Goal: Transaction & Acquisition: Purchase product/service

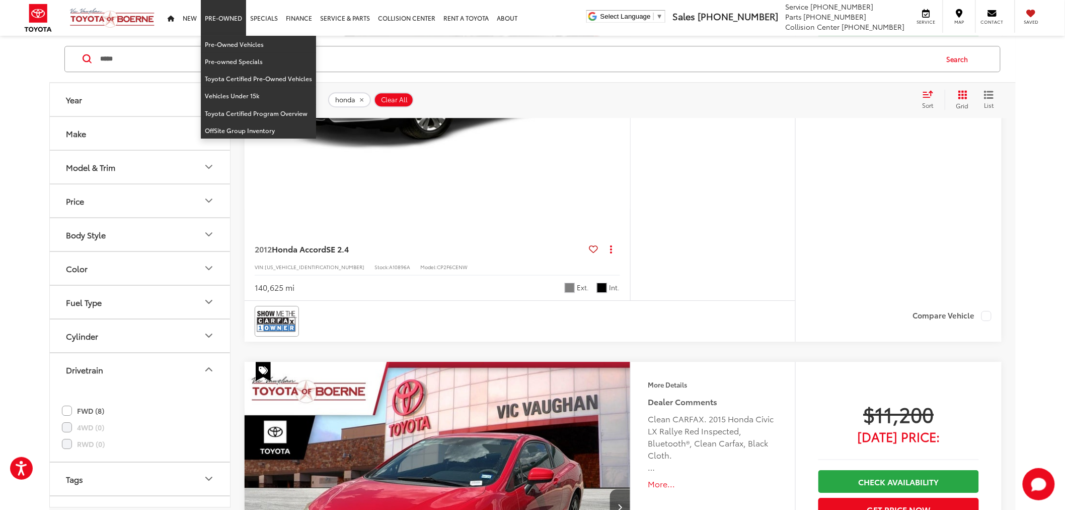
click at [222, 34] on link "Pre-Owned" at bounding box center [223, 18] width 45 height 36
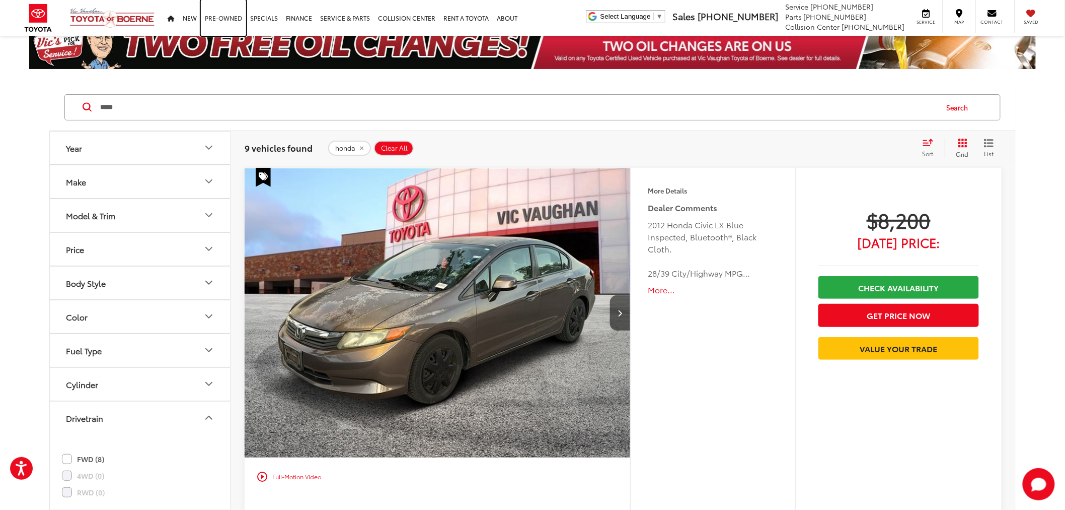
scroll to position [9, 0]
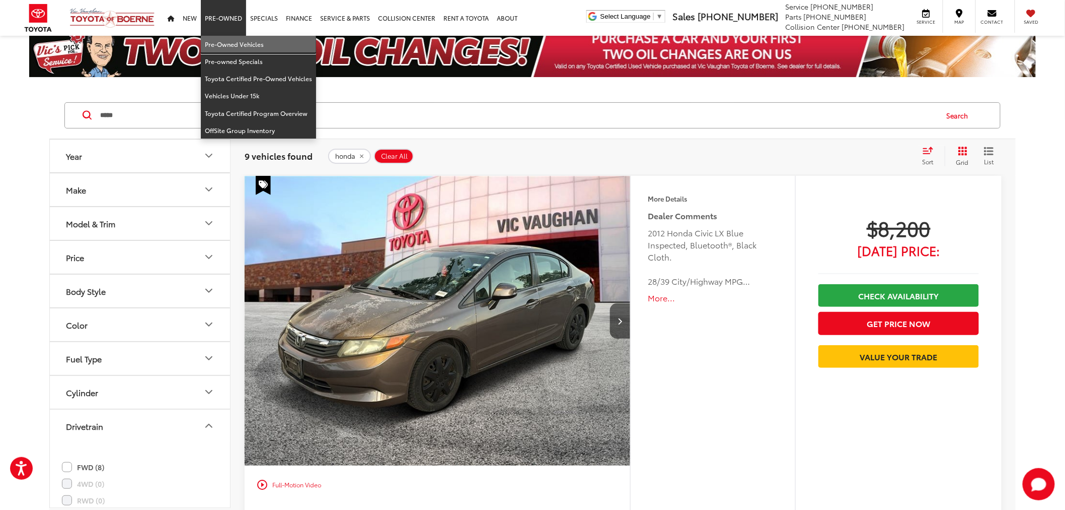
click at [228, 43] on link "Pre-Owned Vehicles" at bounding box center [258, 44] width 115 height 17
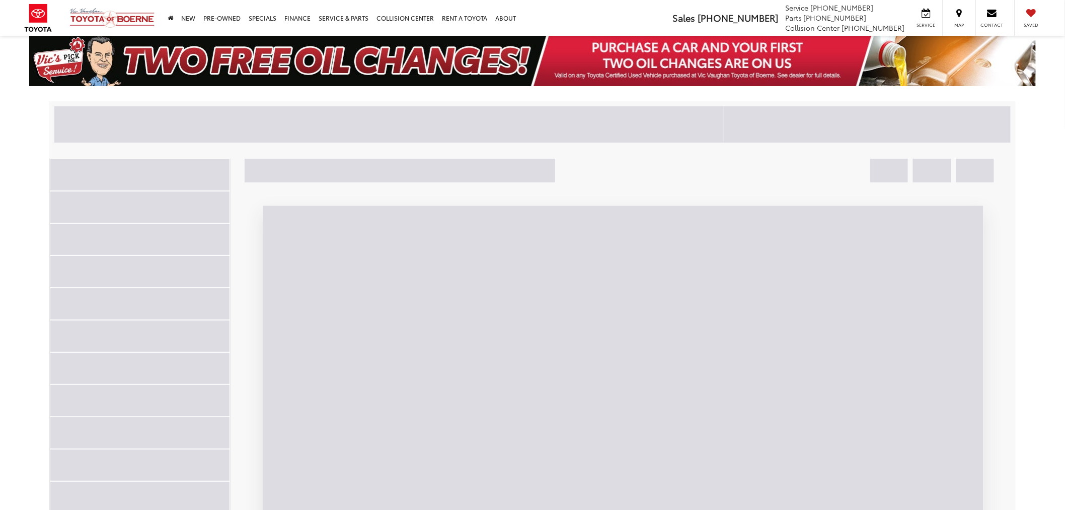
click at [131, 119] on div at bounding box center [389, 124] width 670 height 36
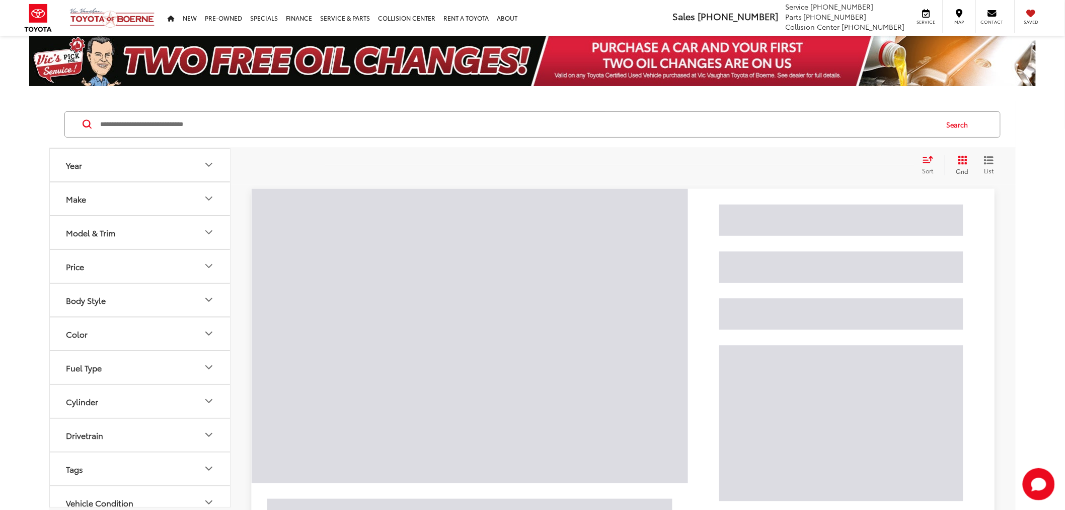
click at [195, 122] on input "Search by Make, Model, or Keyword" at bounding box center [518, 124] width 838 height 24
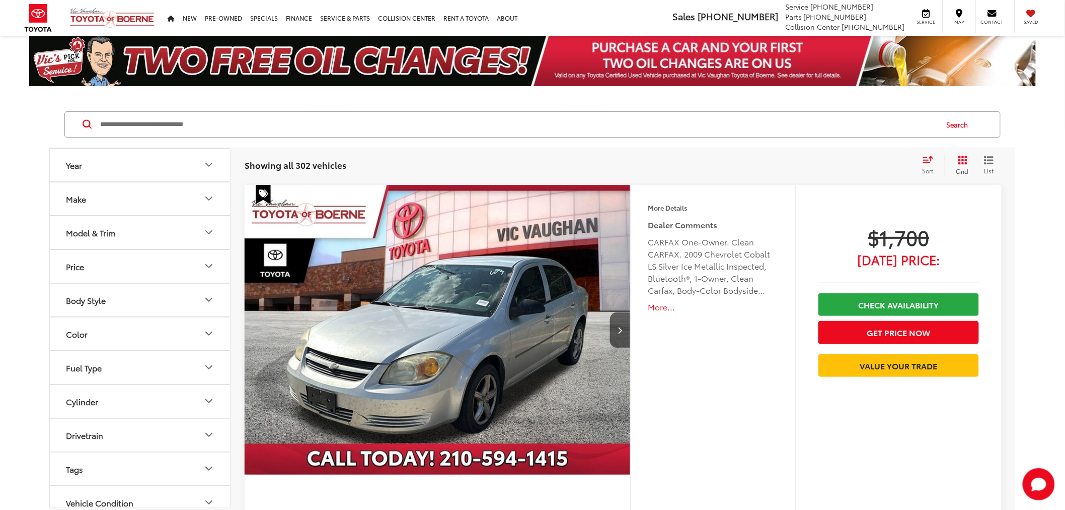
click at [194, 121] on input "Search by Make, Model, or Keyword" at bounding box center [518, 124] width 838 height 24
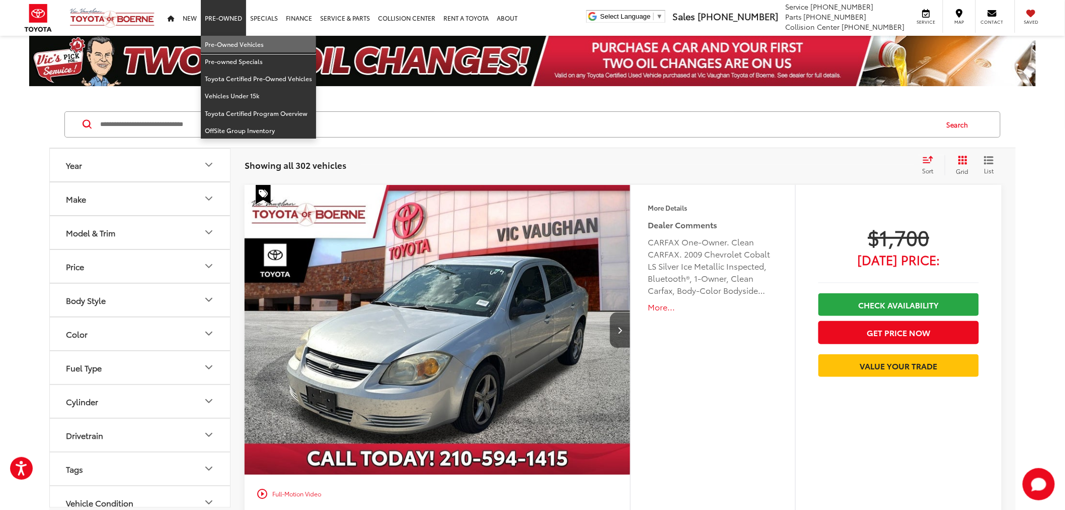
drag, startPoint x: 226, startPoint y: 49, endPoint x: 679, endPoint y: 471, distance: 619.1
click at [226, 49] on link "Pre-Owned Vehicles" at bounding box center [258, 44] width 115 height 17
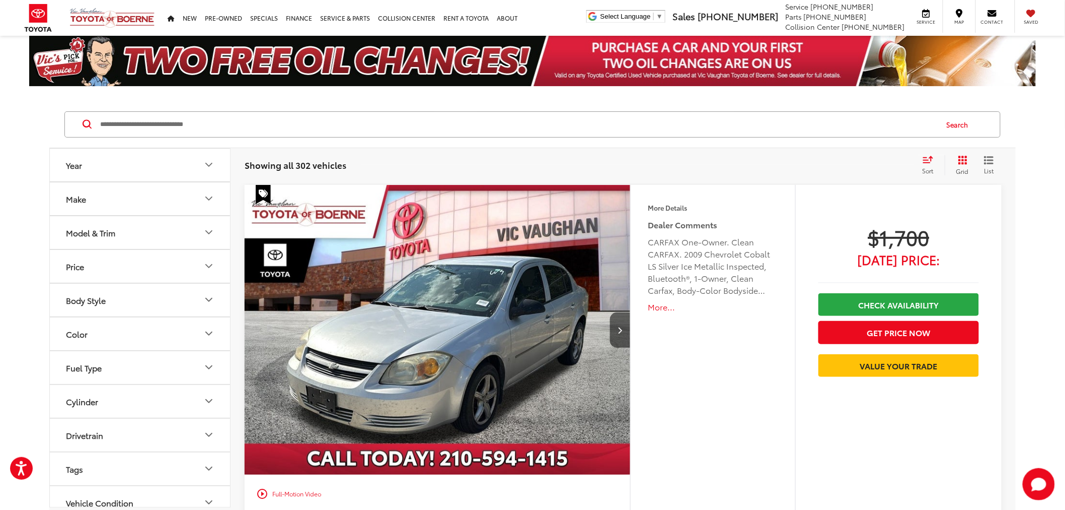
click at [159, 120] on input "Search by Make, Model, or Keyword" at bounding box center [518, 124] width 838 height 24
type input "*******"
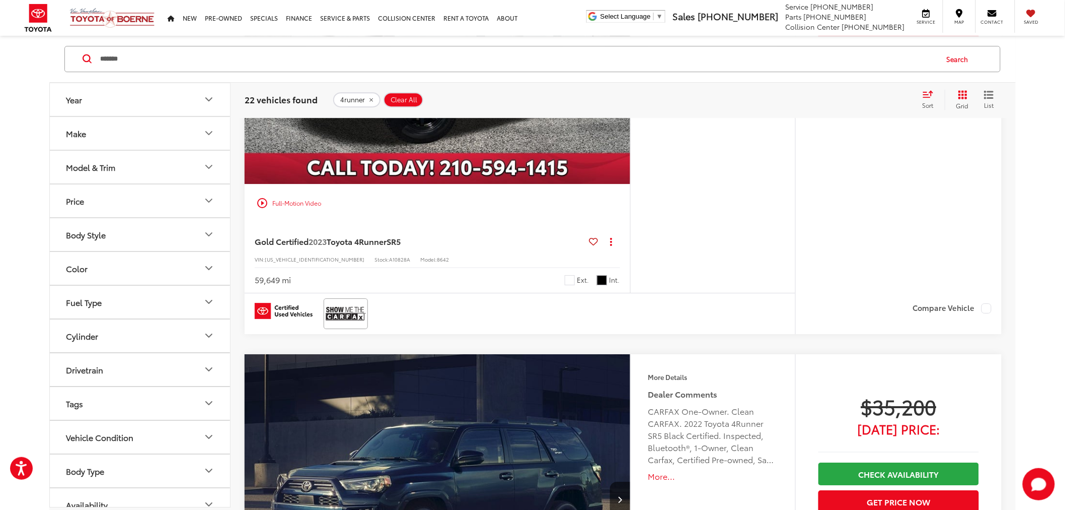
scroll to position [1230, 0]
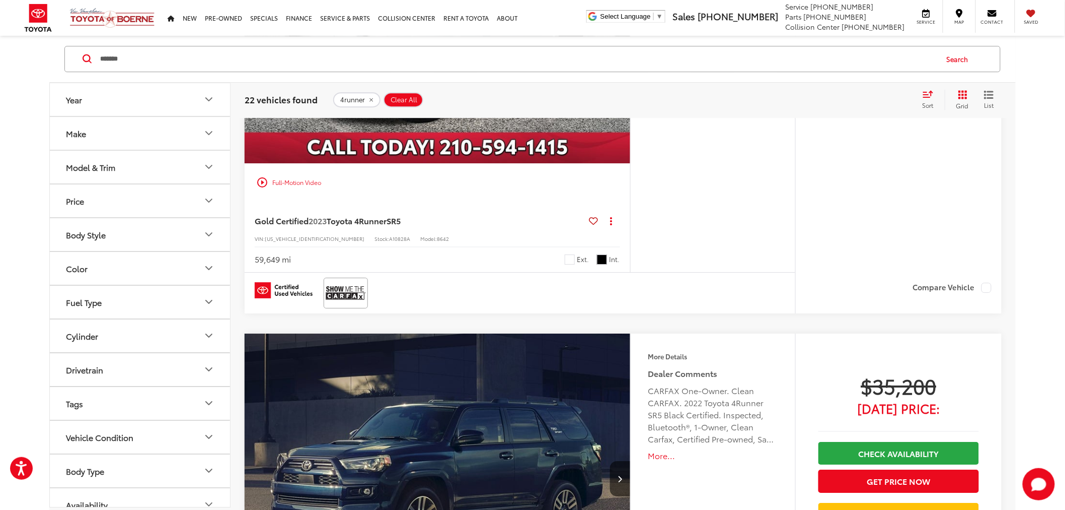
click at [107, 371] on button "Drivetrain" at bounding box center [140, 369] width 181 height 33
click at [97, 398] on label "4WD (13)" at bounding box center [84, 394] width 45 height 17
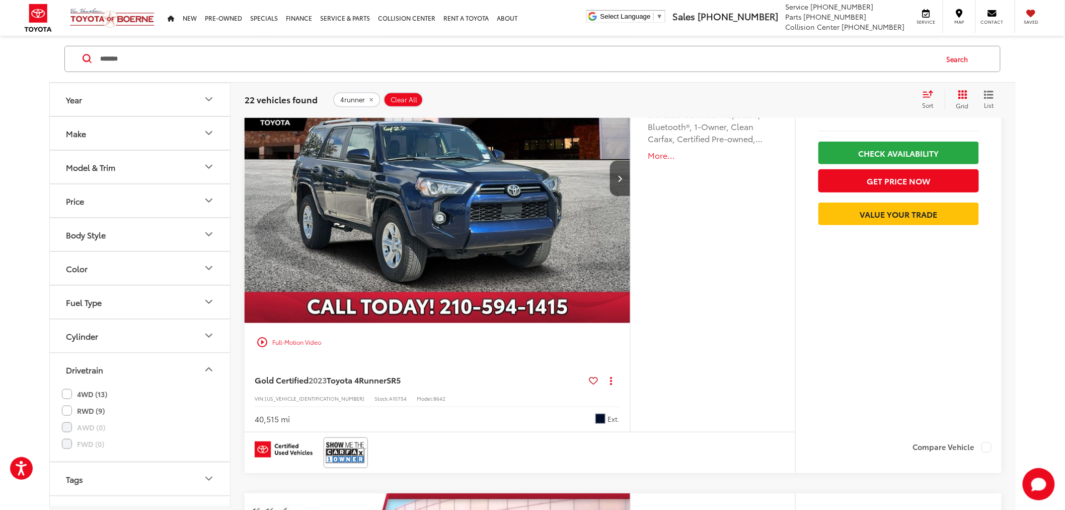
scroll to position [65, 0]
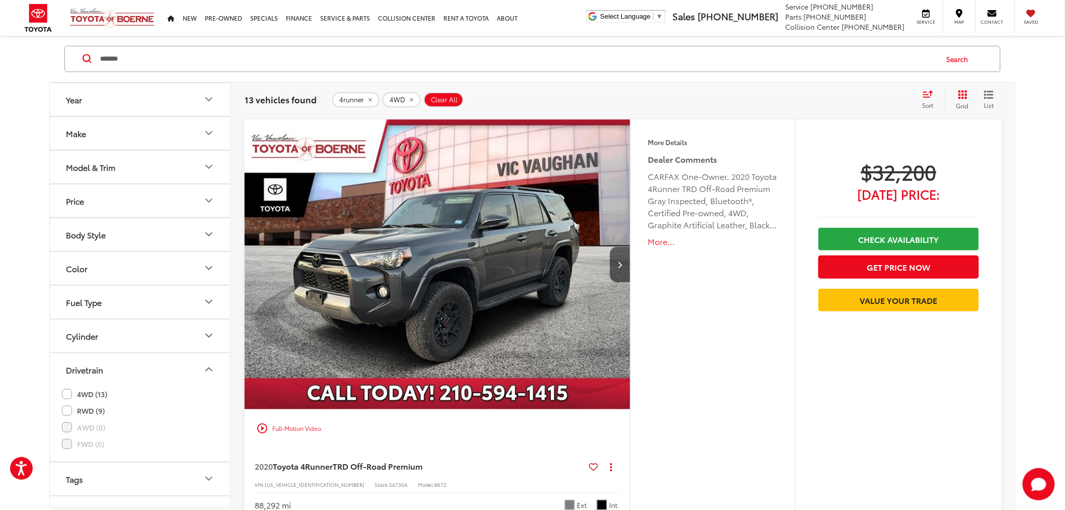
click at [929, 102] on span "Sort" at bounding box center [928, 105] width 11 height 9
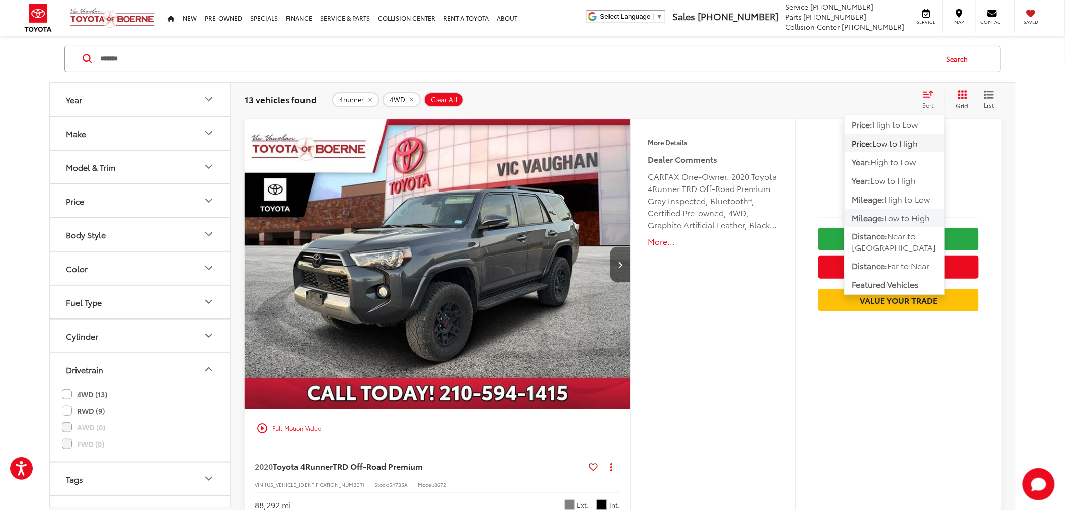
click at [903, 219] on span "Low to High" at bounding box center [907, 217] width 45 height 12
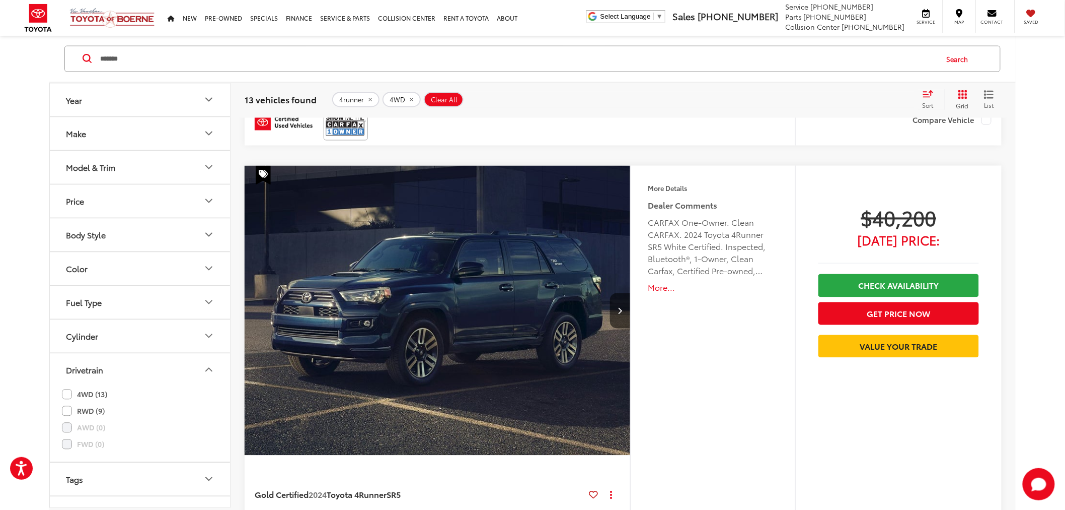
scroll to position [2405, 0]
